Goal: Check status: Check status

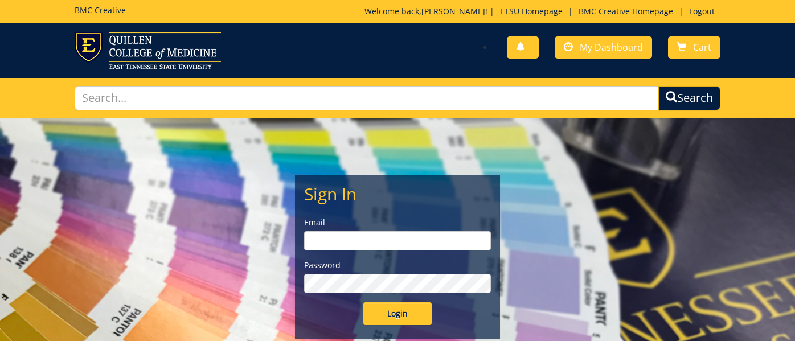
type input "[EMAIL_ADDRESS][DOMAIN_NAME]"
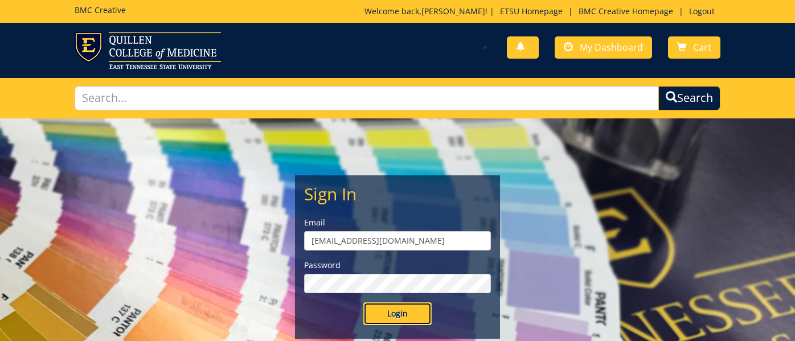
click at [400, 308] on input "Login" at bounding box center [397, 313] width 68 height 23
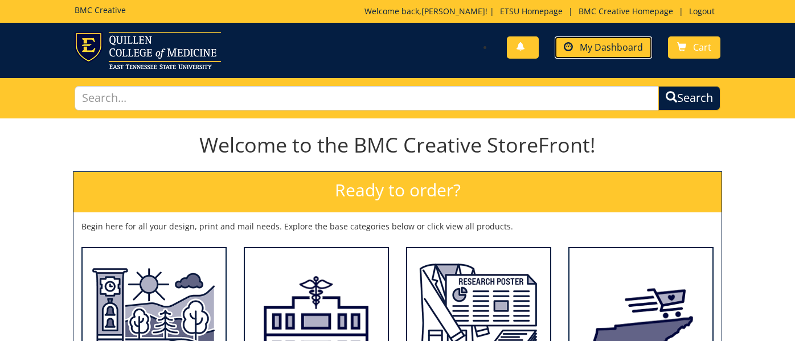
click at [595, 58] on link "My Dashboard" at bounding box center [603, 47] width 97 height 22
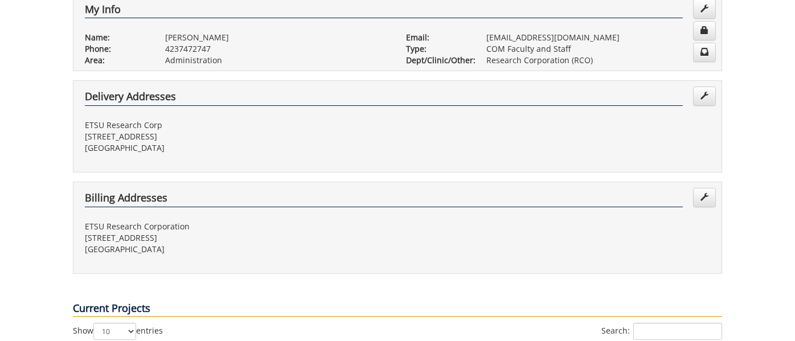
scroll to position [348, 0]
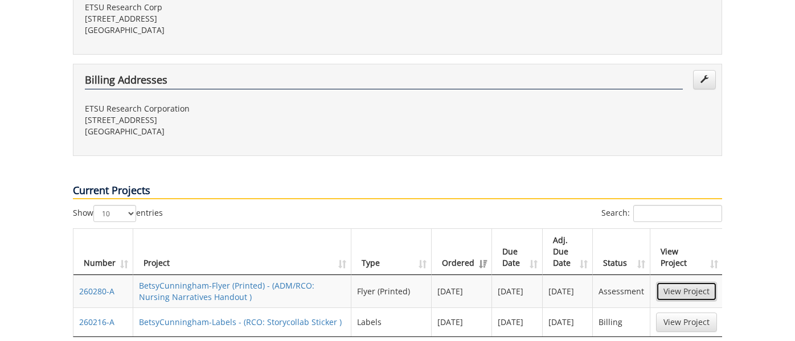
click at [691, 282] on link "View Project" at bounding box center [686, 291] width 61 height 19
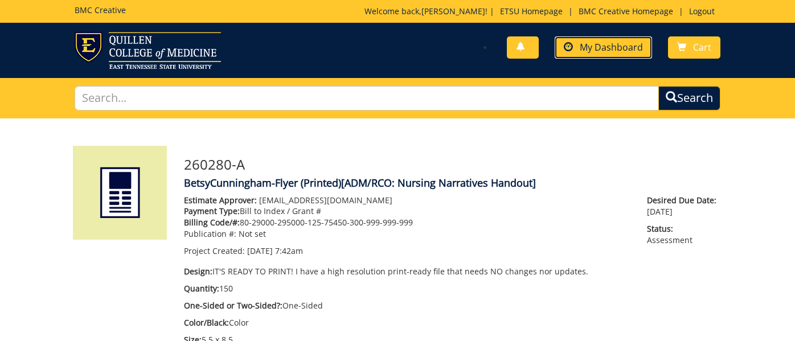
click at [612, 52] on span "My Dashboard" at bounding box center [611, 47] width 63 height 13
